Goal: Task Accomplishment & Management: Complete application form

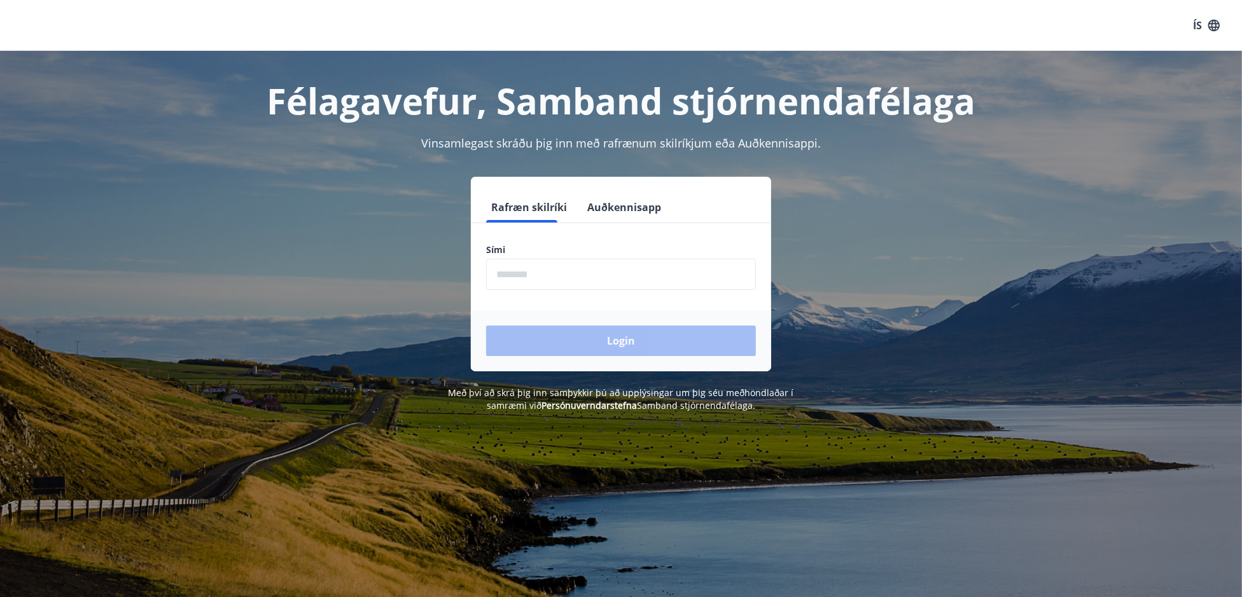
click at [563, 268] on input "phone" at bounding box center [621, 274] width 270 height 31
type input "********"
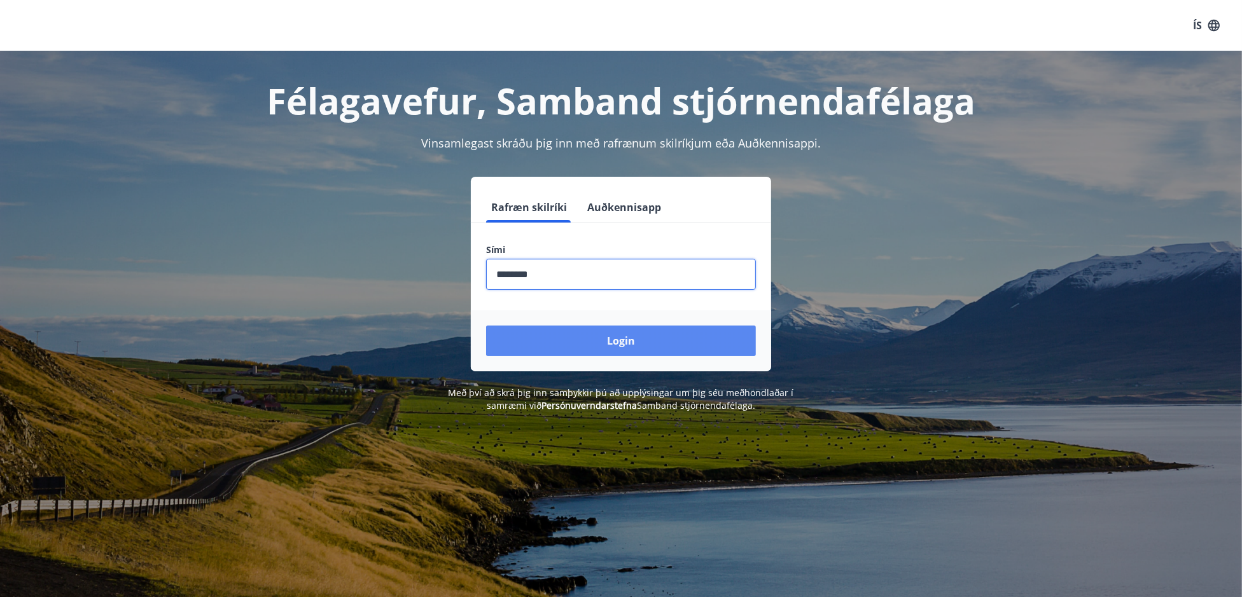
click at [621, 342] on button "Login" at bounding box center [621, 341] width 270 height 31
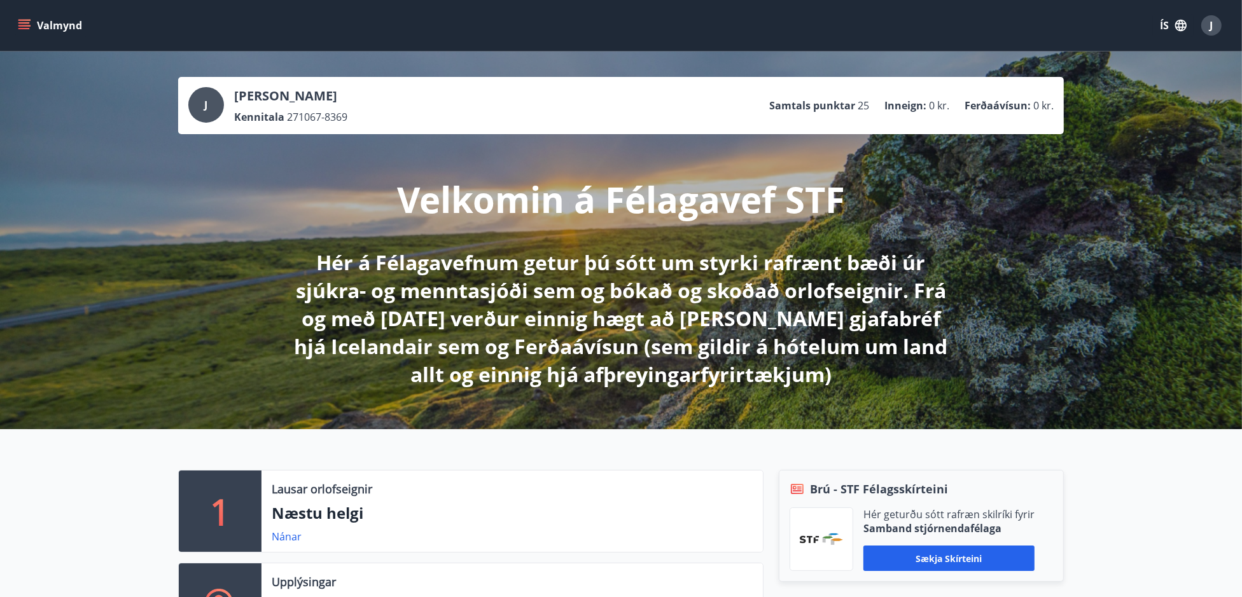
click at [34, 26] on button "Valmynd" at bounding box center [51, 25] width 72 height 23
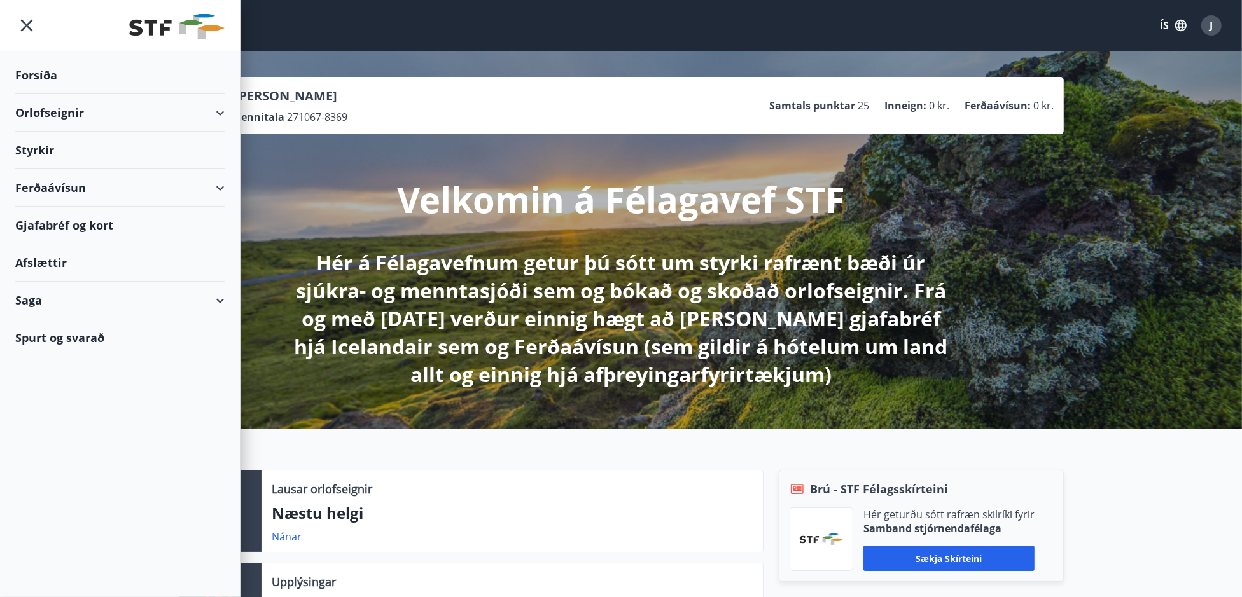
click at [34, 94] on div "Styrkir" at bounding box center [119, 76] width 209 height 38
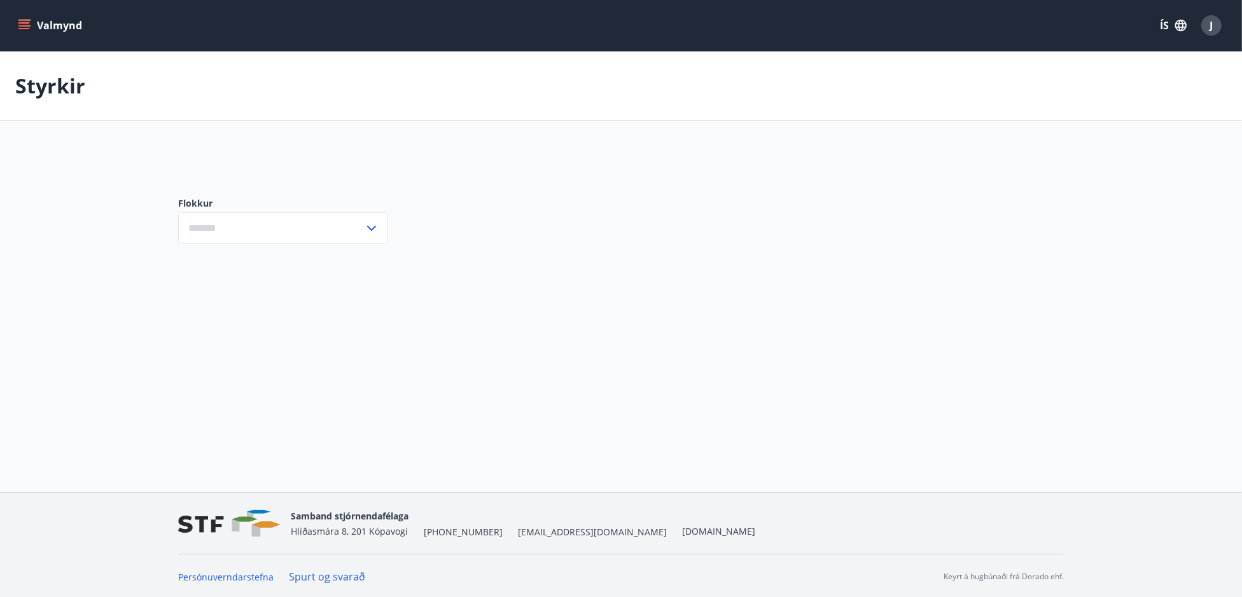
type input "***"
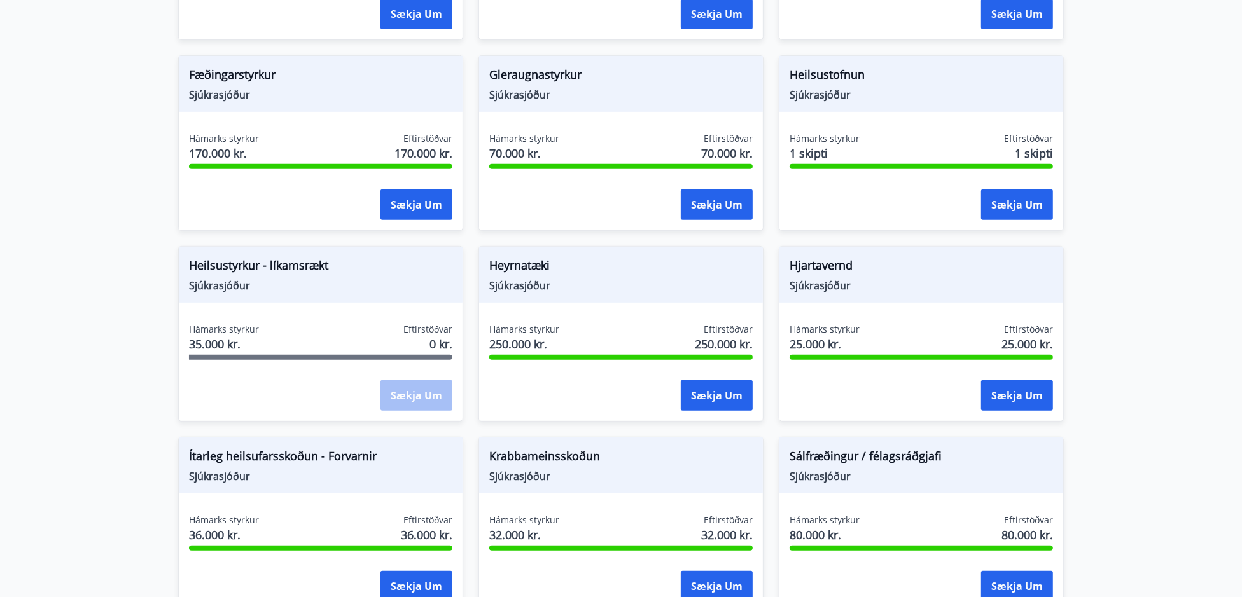
scroll to position [478, 0]
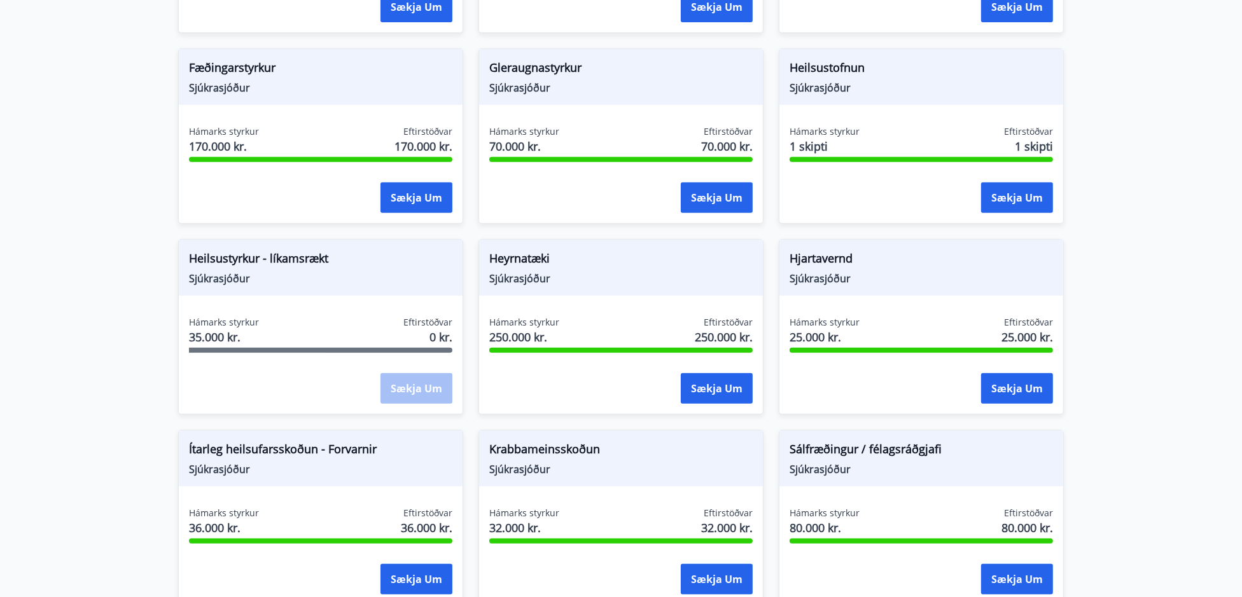
click at [417, 387] on div "Sækja um" at bounding box center [416, 389] width 72 height 32
click at [232, 258] on span "Heilsustyrkur - líkamsrækt" at bounding box center [320, 261] width 263 height 22
click at [413, 385] on div "Sækja um" at bounding box center [416, 389] width 72 height 32
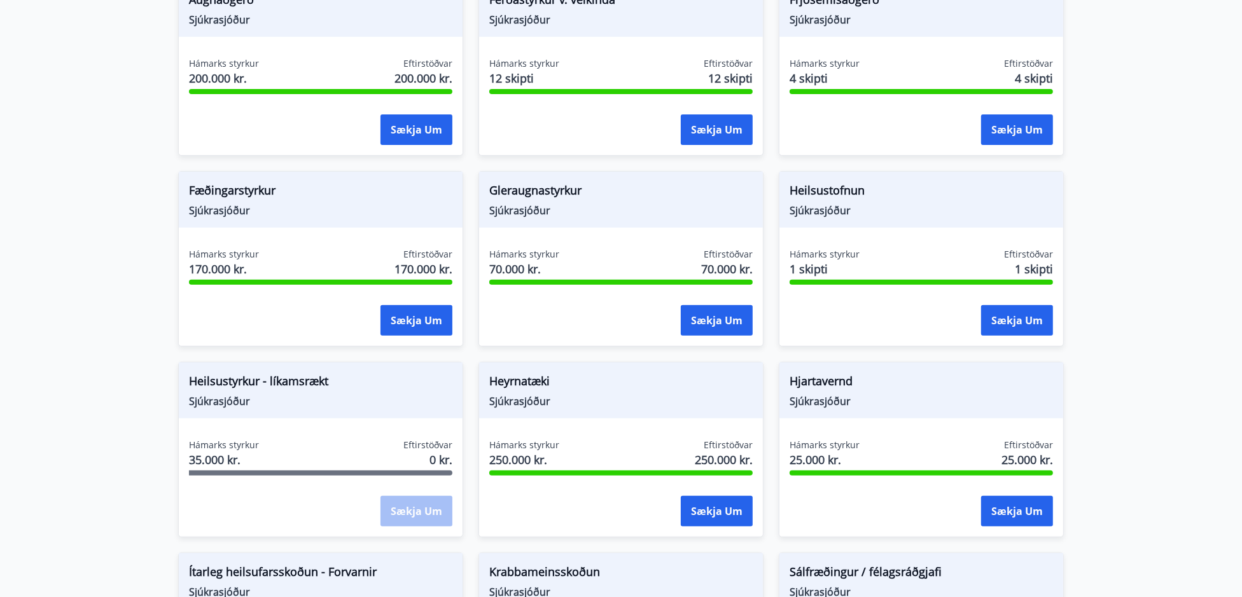
scroll to position [509, 0]
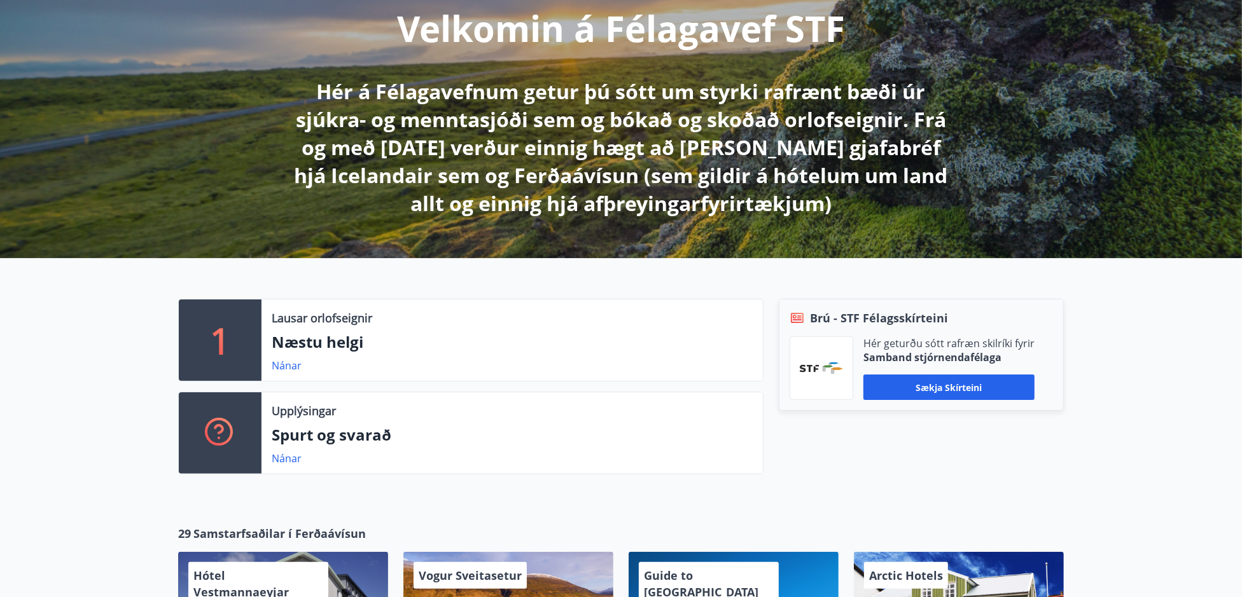
scroll to position [254, 0]
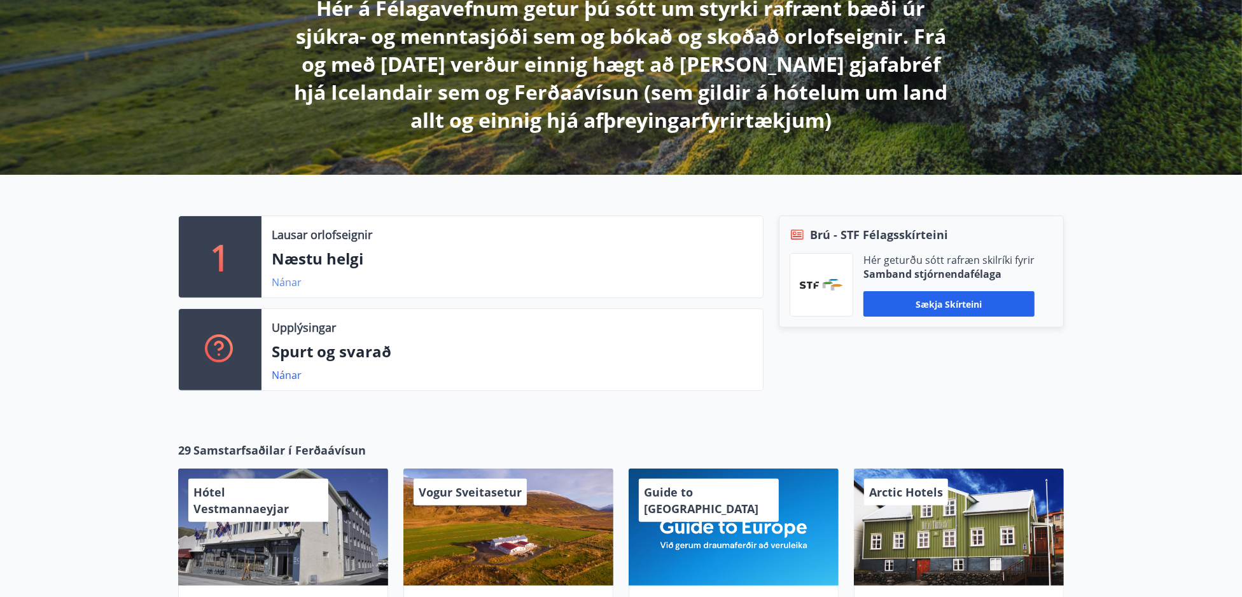
click at [286, 284] on link "Nánar" at bounding box center [287, 282] width 30 height 14
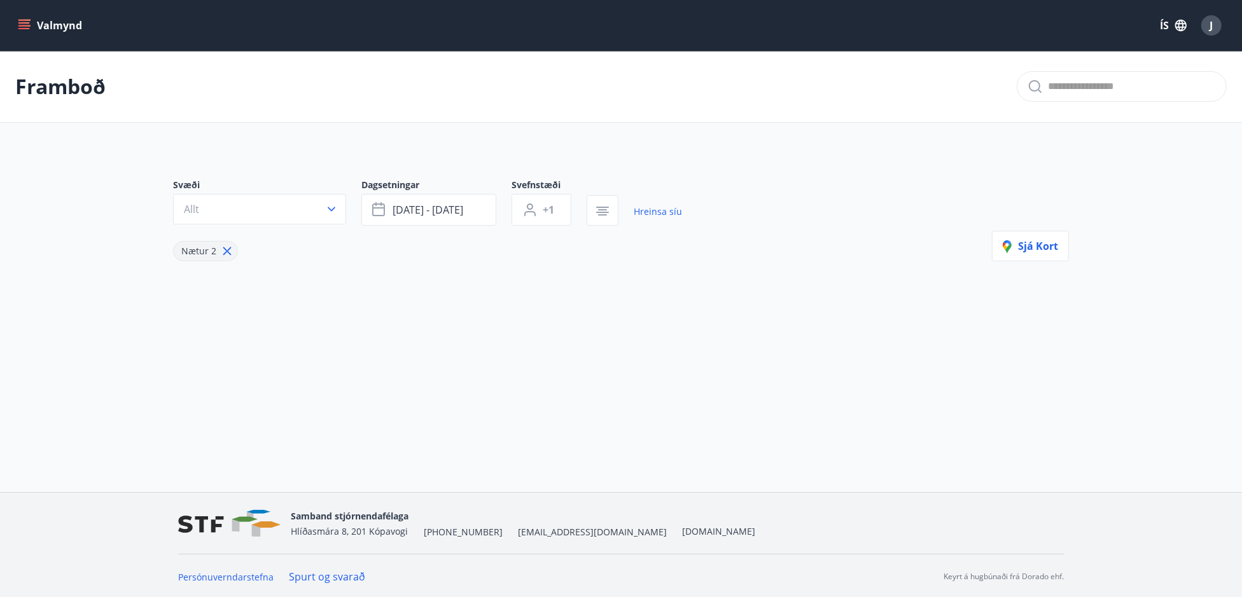
type input "*"
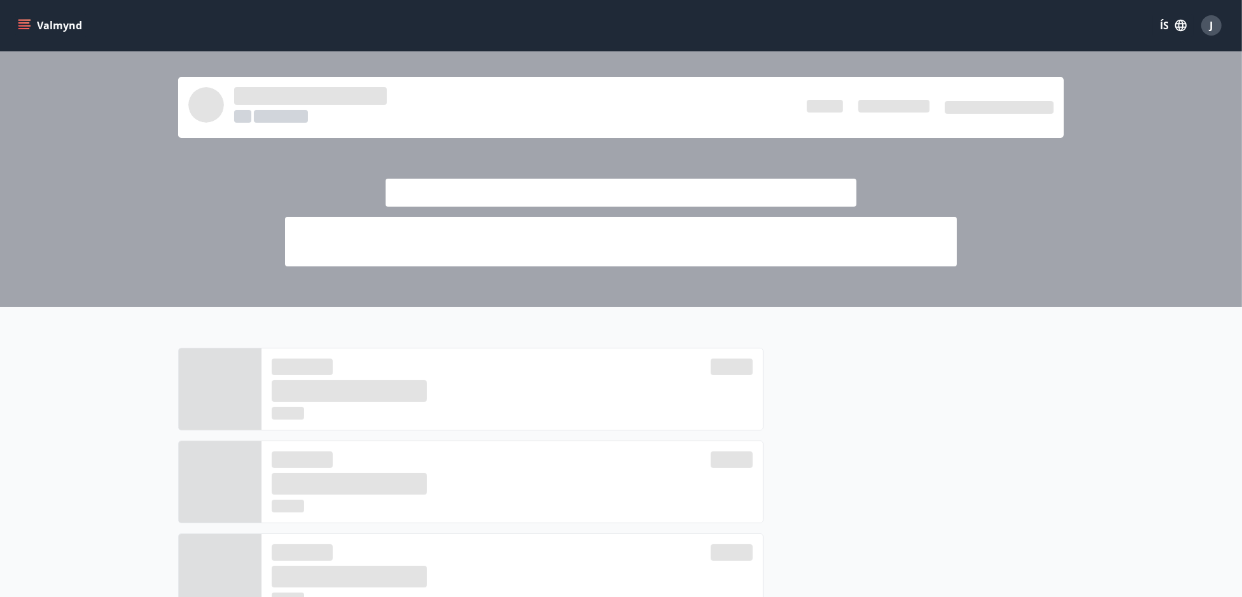
scroll to position [254, 0]
